Goal: Find specific page/section: Find specific page/section

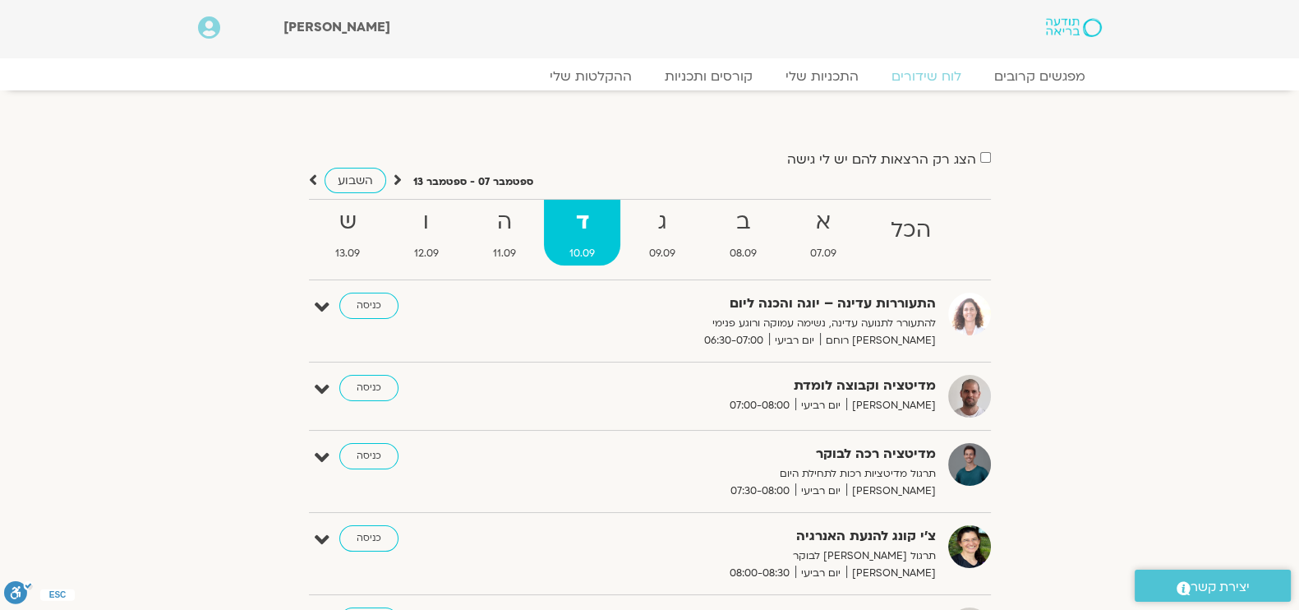
click at [538, 26] on div "[PERSON_NAME]" at bounding box center [604, 27] width 640 height 22
click at [542, 6] on div "שלום תלמה Main Menu אזור אישי הזמנות התנתקות פרטי המורה הוספת אירוע" at bounding box center [561, 29] width 759 height 58
click at [360, 308] on link "כניסה" at bounding box center [368, 306] width 59 height 26
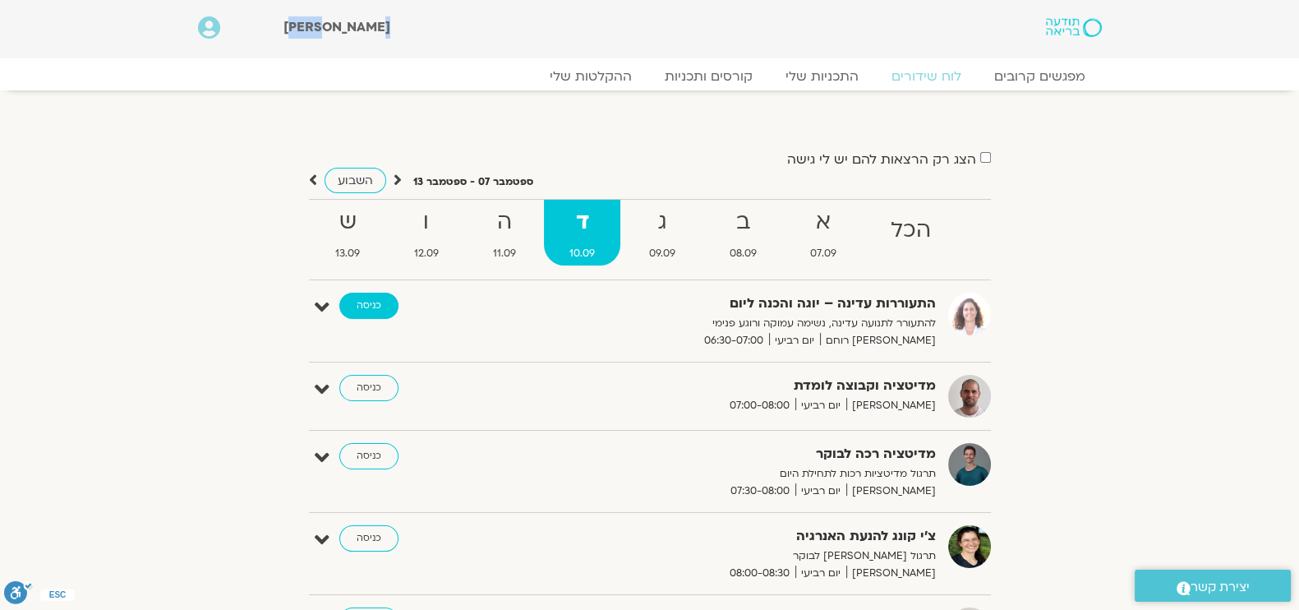
click at [360, 308] on link "כניסה" at bounding box center [368, 306] width 59 height 26
click at [367, 302] on link "כניסה" at bounding box center [368, 306] width 59 height 26
click at [1060, 67] on div "מפגשים קרובים לוח שידורים התכניות שלי קורסים ותכניות ההקלטות שלי מפגשים קרובים …" at bounding box center [650, 81] width 920 height 29
click at [368, 454] on link "כניסה" at bounding box center [368, 456] width 59 height 26
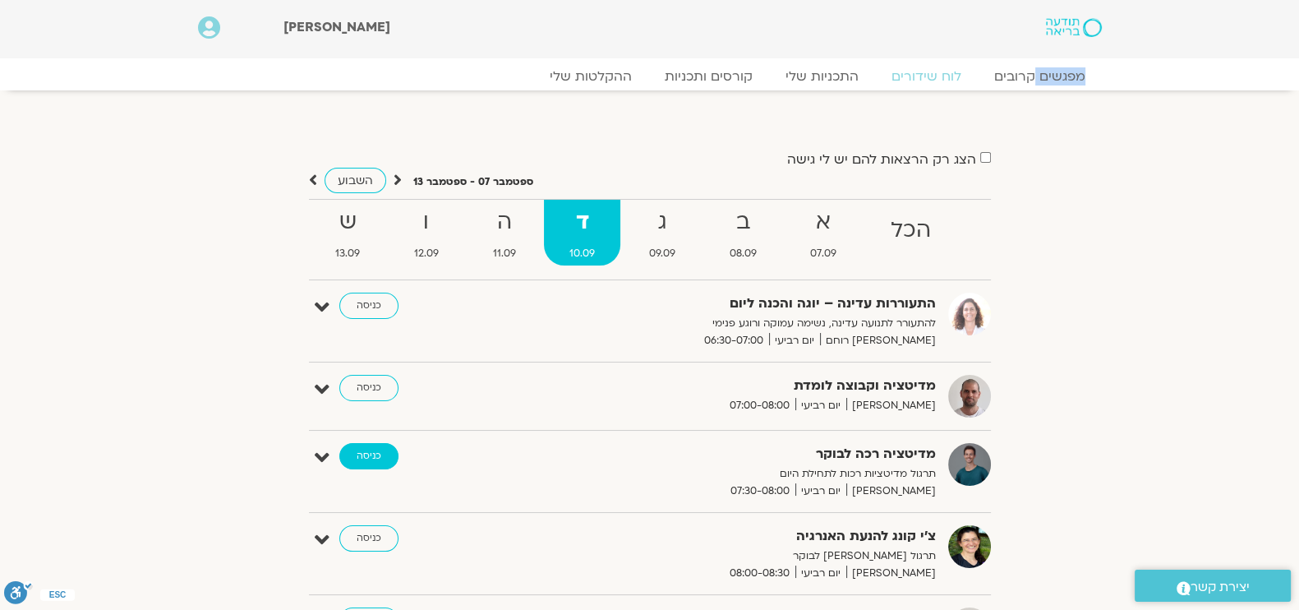
click at [368, 454] on link "כניסה" at bounding box center [368, 456] width 59 height 26
click at [904, 425] on div "מדיטציה וקבוצה לומדת דקל קנטי יום רביעי 07:00-08:00 כניסה עריכה דף המפגש" at bounding box center [650, 403] width 682 height 56
click at [381, 545] on link "כניסה" at bounding box center [368, 538] width 59 height 26
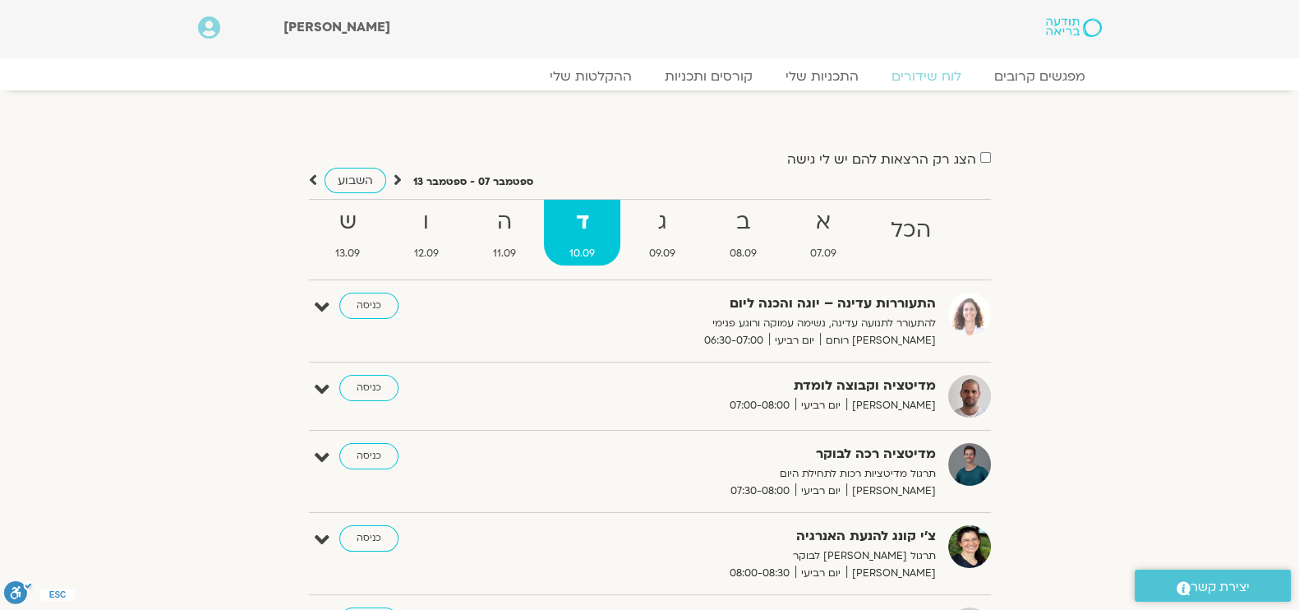
scroll to position [102, 0]
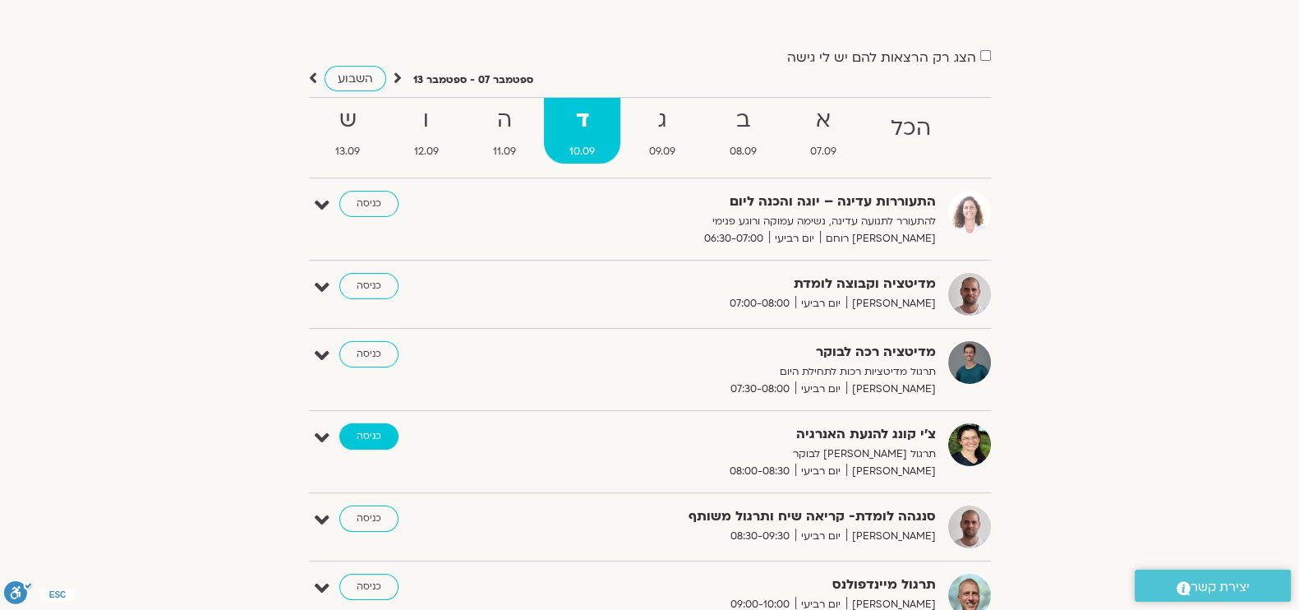
click at [372, 433] on link "כניסה" at bounding box center [368, 436] width 59 height 26
